Goal: Book appointment/travel/reservation

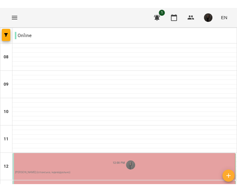
scroll to position [101, 0]
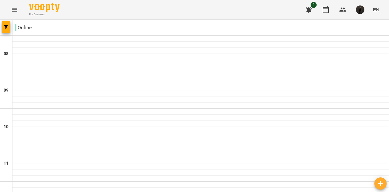
scroll to position [171, 0]
type input "**********"
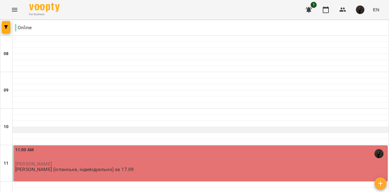
scroll to position [64, 0]
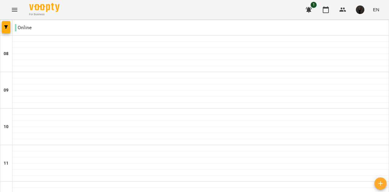
scroll to position [138, 0]
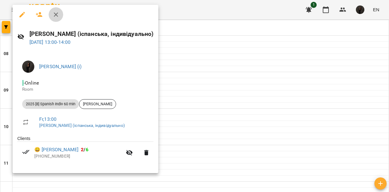
click at [53, 18] on button "button" at bounding box center [56, 14] width 15 height 15
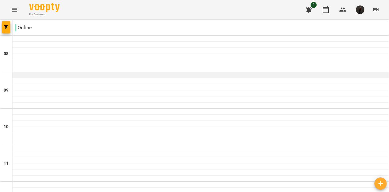
scroll to position [430, 0]
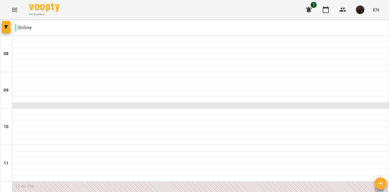
scroll to position [107, 0]
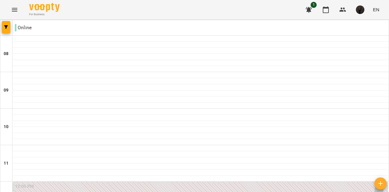
click at [139, 176] on div "12:00 PM" at bounding box center [200, 190] width 370 height 14
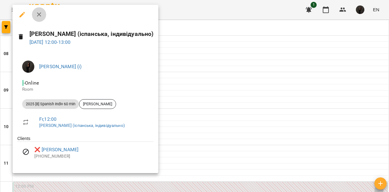
click at [42, 15] on icon "button" at bounding box center [39, 14] width 7 height 7
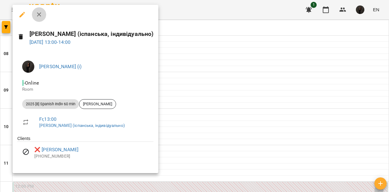
click at [42, 15] on icon "button" at bounding box center [39, 14] width 7 height 7
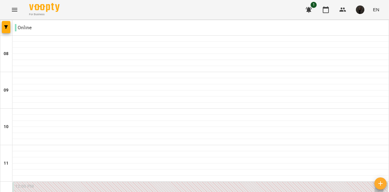
type input "**********"
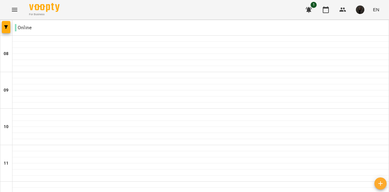
scroll to position [0, 0]
